Goal: Information Seeking & Learning: Learn about a topic

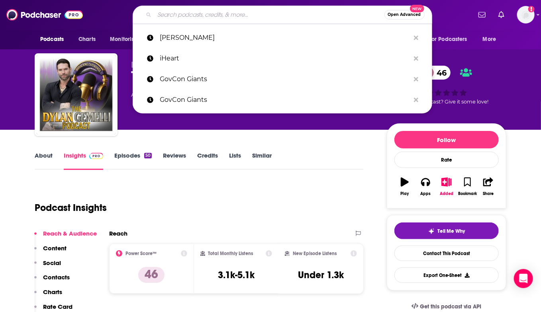
type input "The Best Business Minds"
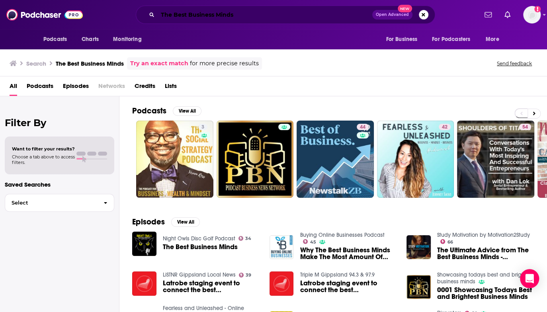
click at [249, 14] on input "The Best Business Minds" at bounding box center [265, 14] width 215 height 13
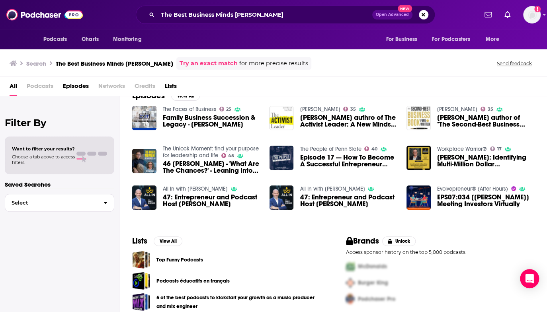
scroll to position [24, 0]
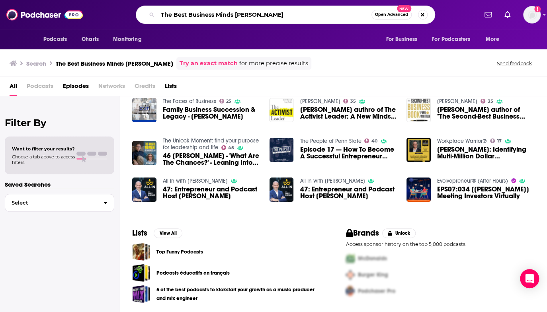
drag, startPoint x: 234, startPoint y: 14, endPoint x: 158, endPoint y: 13, distance: 76.5
click at [158, 13] on input "The Best Business Minds [PERSON_NAME]" at bounding box center [265, 14] width 214 height 13
click at [212, 13] on input "[PERSON_NAME]" at bounding box center [265, 14] width 214 height 13
type input "[PERSON_NAME]"
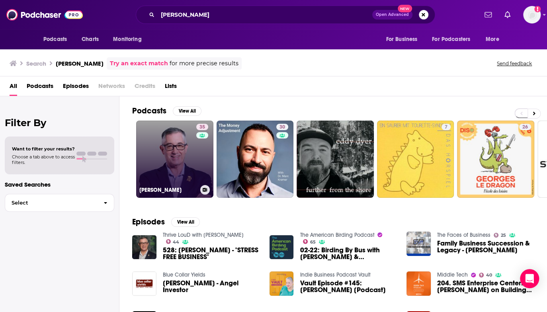
click at [176, 180] on link "35 [PERSON_NAME]" at bounding box center [174, 159] width 77 height 77
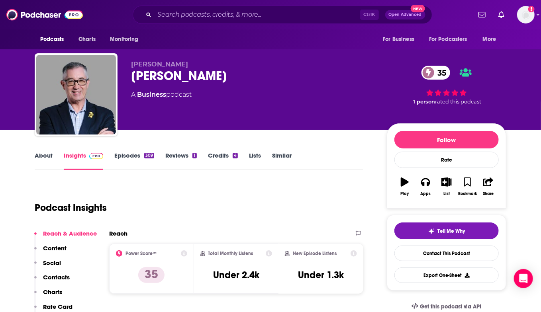
click at [45, 154] on link "About" at bounding box center [44, 161] width 18 height 18
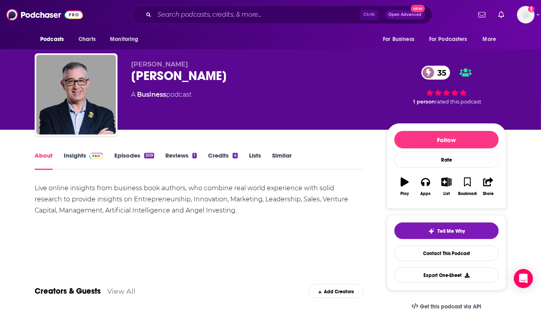
click at [286, 224] on div "Live online insights from business book authors, who combine real world experie…" at bounding box center [199, 211] width 329 height 56
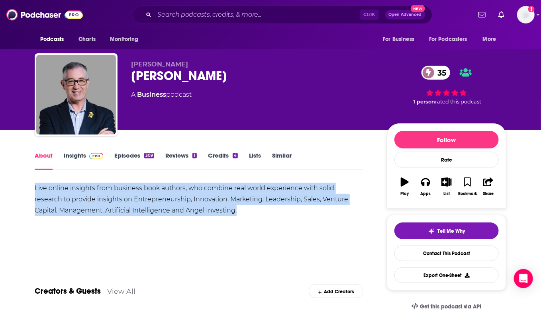
drag, startPoint x: 35, startPoint y: 188, endPoint x: 230, endPoint y: 210, distance: 196.1
click at [230, 210] on div "Live online insights from business book authors, who combine real world experie…" at bounding box center [199, 199] width 329 height 33
copy div "Live online insights from business book authors, who combine real world experie…"
click at [234, 210] on div "Live online insights from business book authors, who combine real world experie…" at bounding box center [199, 199] width 329 height 33
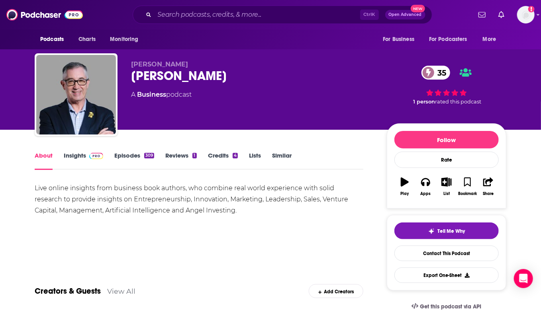
click at [239, 298] on div "Creators & Guests View All Add Creators" at bounding box center [199, 286] width 329 height 43
click at [77, 156] on link "Insights" at bounding box center [83, 161] width 39 height 18
